Goal: Information Seeking & Learning: Learn about a topic

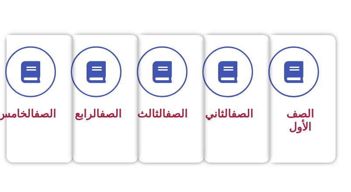
scroll to position [219, 0]
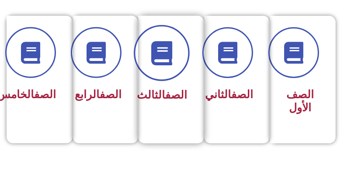
click at [164, 57] on icon at bounding box center [162, 53] width 24 height 24
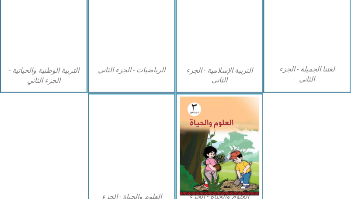
scroll to position [437, 0]
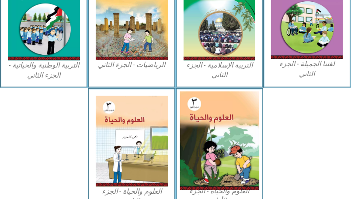
click at [213, 130] on img at bounding box center [219, 140] width 79 height 99
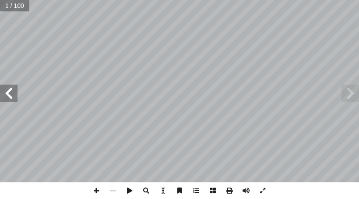
click at [2, 89] on span at bounding box center [8, 92] width 17 height 17
click at [9, 97] on span at bounding box center [8, 92] width 17 height 17
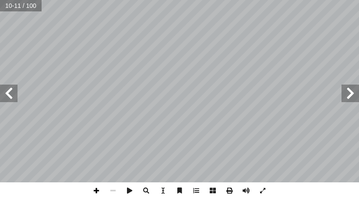
click at [95, 192] on span at bounding box center [96, 190] width 17 height 17
click at [14, 97] on span at bounding box center [8, 92] width 17 height 17
click at [99, 189] on span at bounding box center [96, 190] width 17 height 17
click at [135, 59] on html "الصفحة الرئيسية الصف الأول الصف الثاني الصف الثالث الصف الرابع الصف الخامس الصف…" at bounding box center [179, 29] width 359 height 59
click at [113, 194] on span at bounding box center [113, 190] width 17 height 17
